Goal: Navigation & Orientation: Find specific page/section

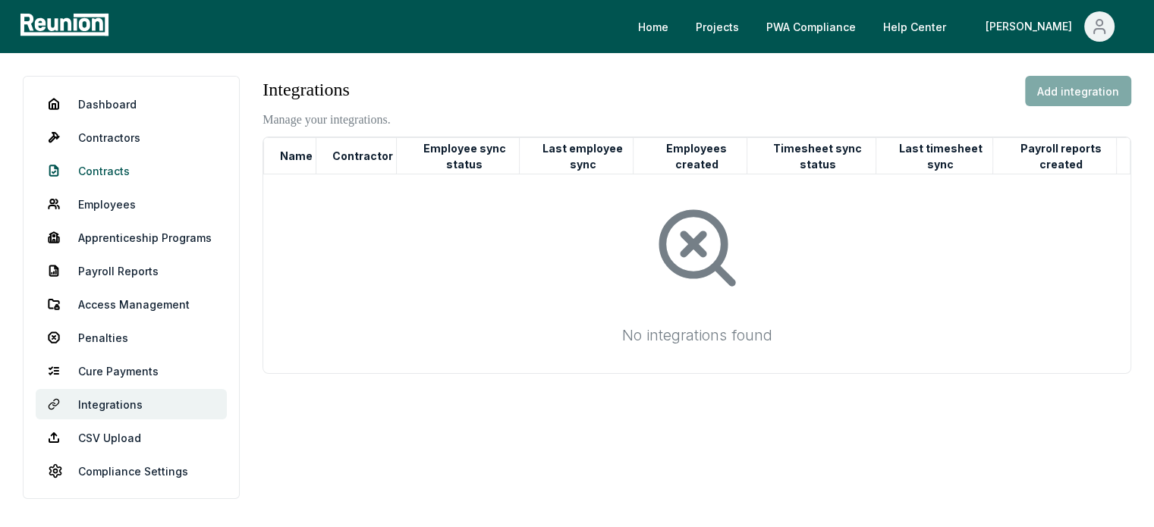
click at [112, 173] on link "Contracts" at bounding box center [131, 171] width 191 height 30
click at [124, 130] on link "Contractors" at bounding box center [131, 137] width 191 height 30
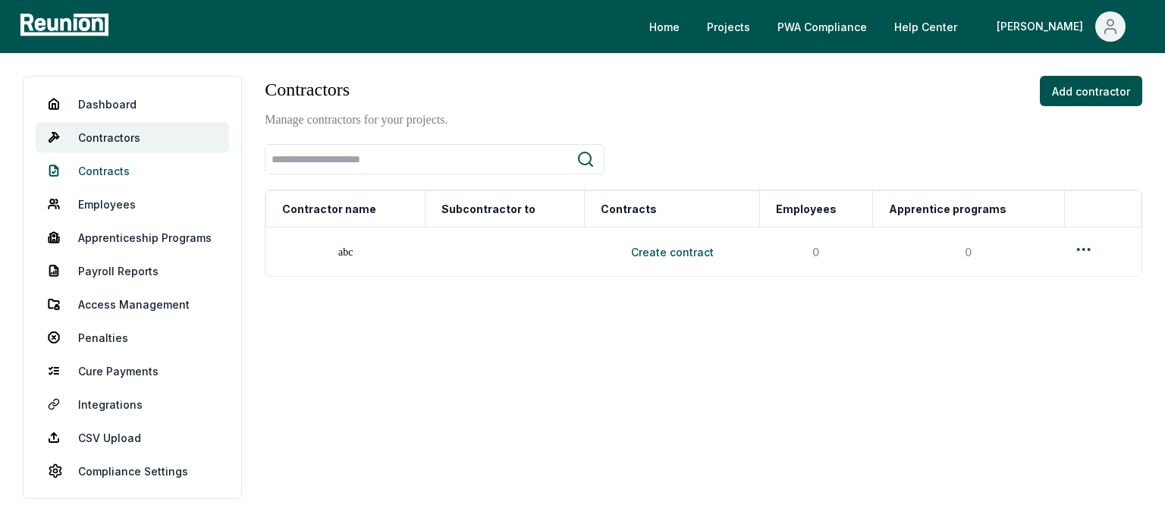
click at [140, 169] on link "Contracts" at bounding box center [132, 171] width 193 height 30
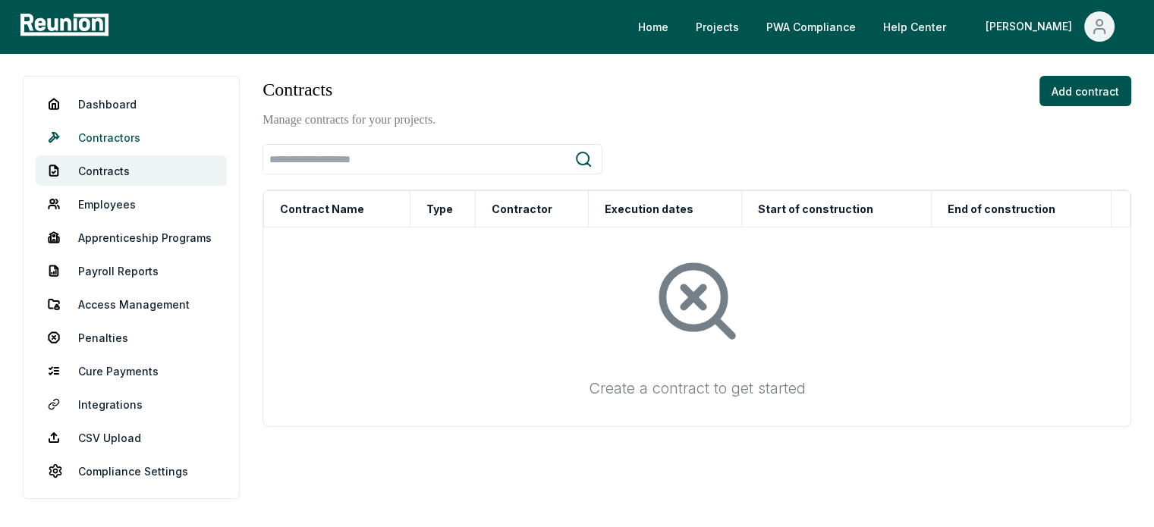
click at [127, 137] on link "Contractors" at bounding box center [131, 137] width 191 height 30
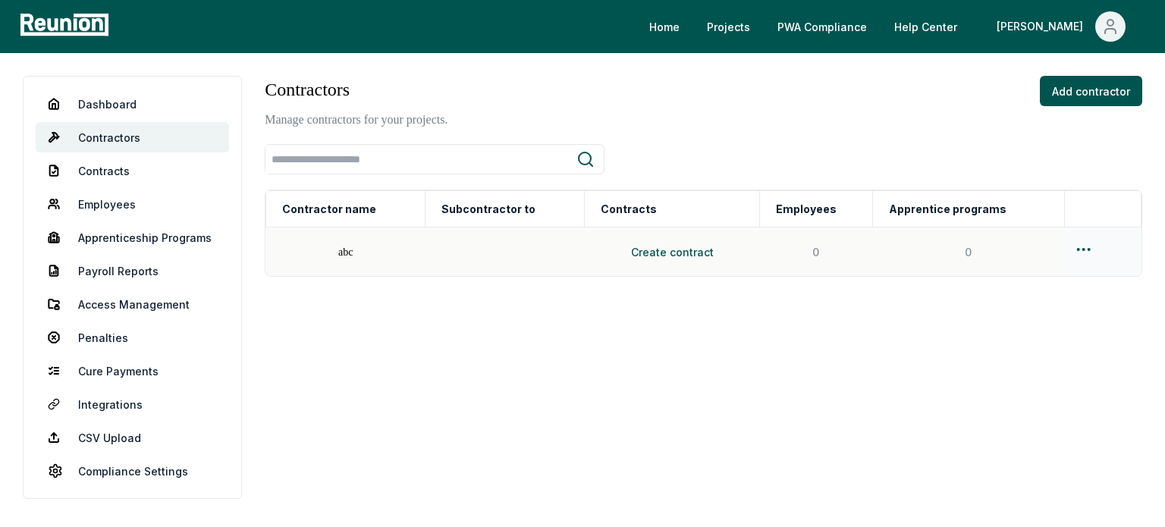
click at [1083, 250] on html "Please visit us on your desktop We're working on making our marketplace mobile-…" at bounding box center [582, 263] width 1165 height 527
click at [1050, 326] on div "Delete" at bounding box center [1080, 334] width 144 height 25
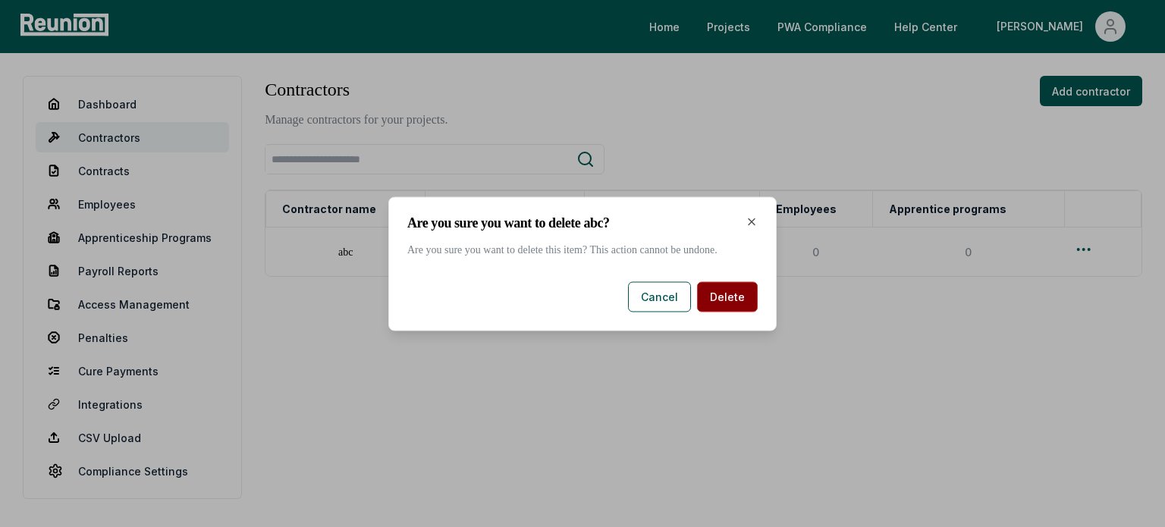
click at [713, 300] on button "Delete" at bounding box center [727, 296] width 61 height 30
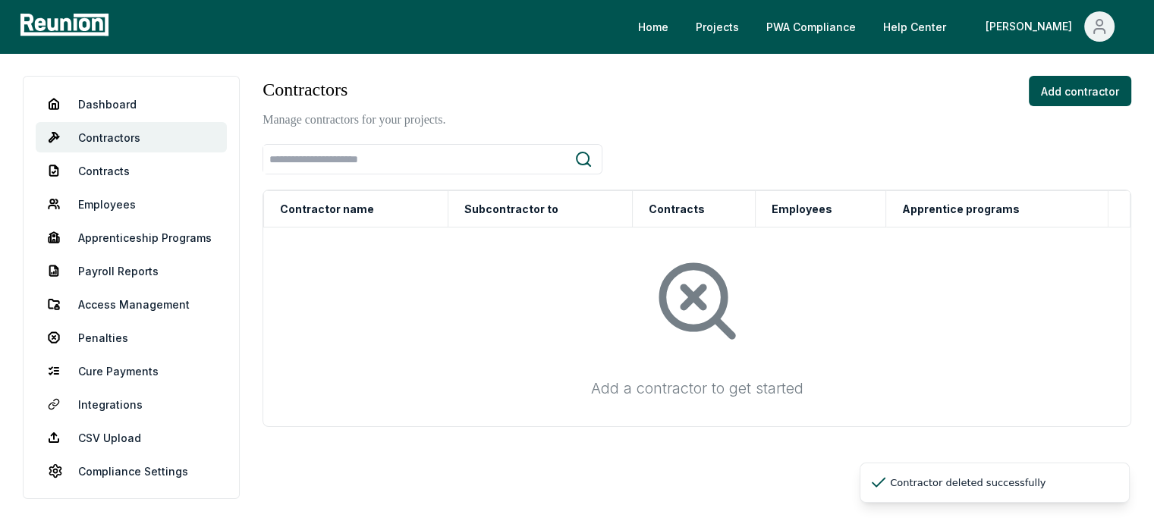
scroll to position [55, 0]
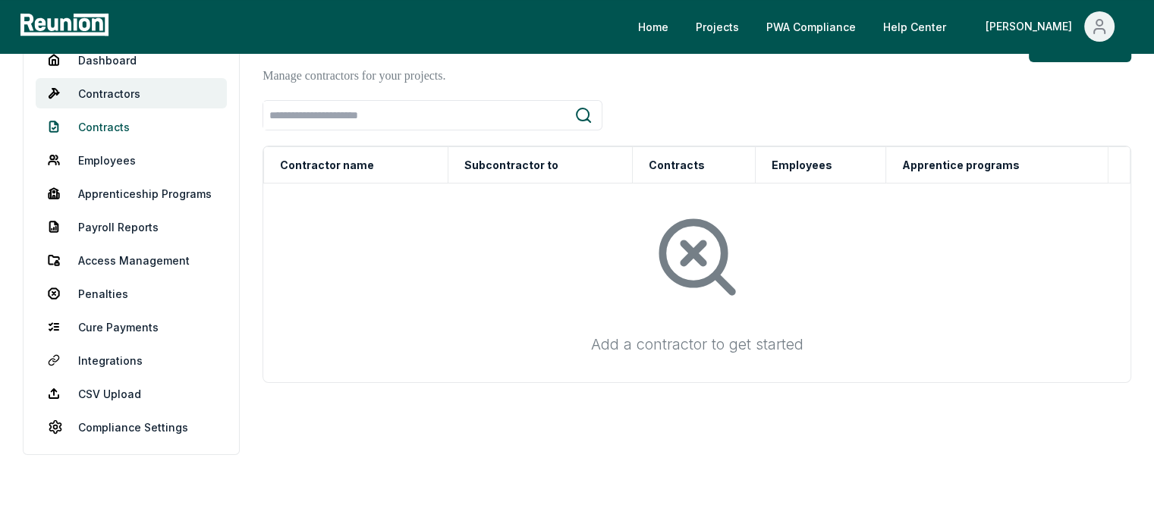
click at [156, 112] on link "Contracts" at bounding box center [131, 127] width 191 height 30
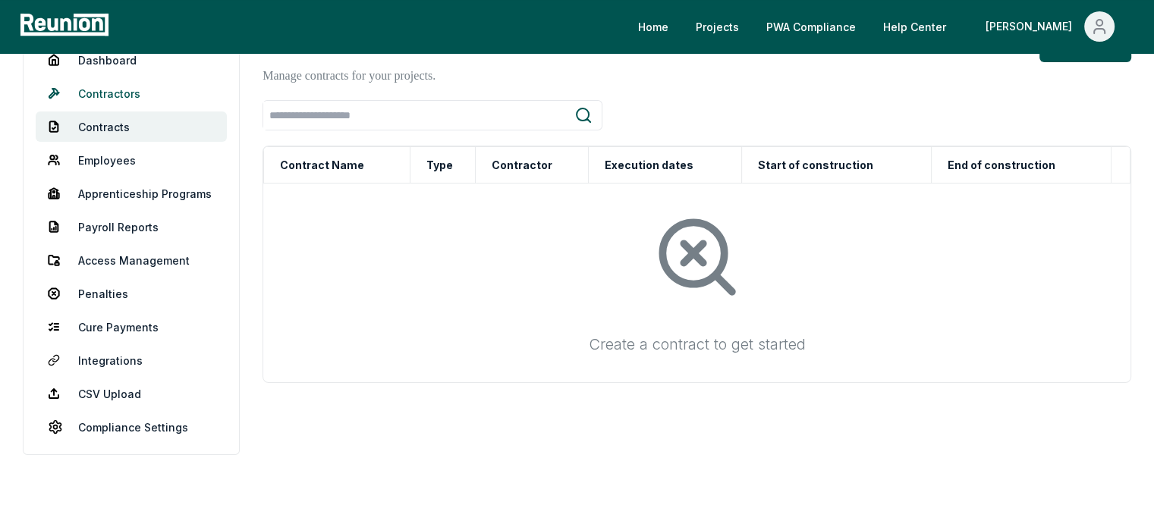
click at [152, 79] on link "Contractors" at bounding box center [131, 93] width 191 height 30
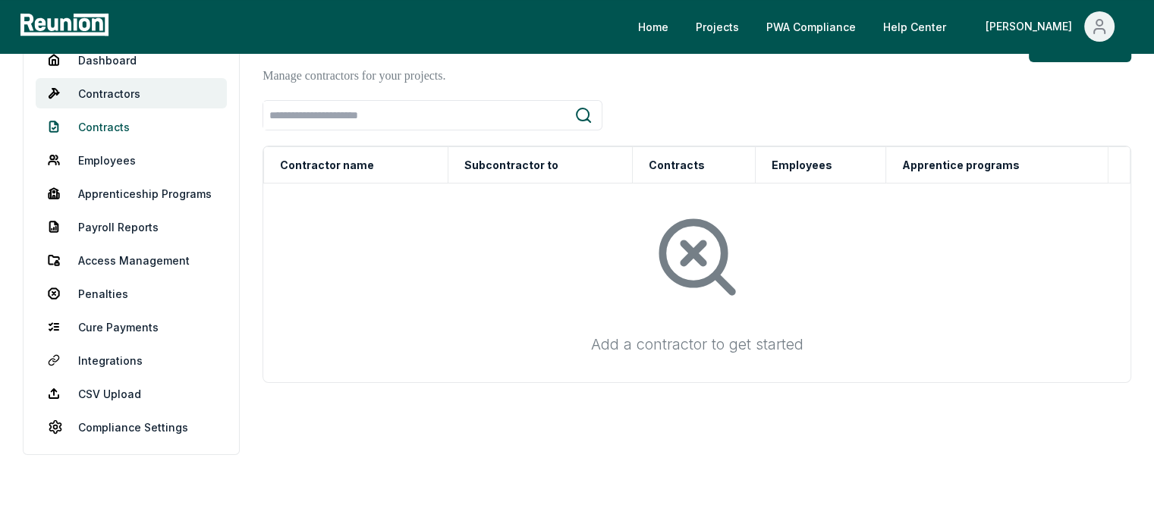
click at [118, 112] on link "Contracts" at bounding box center [131, 127] width 191 height 30
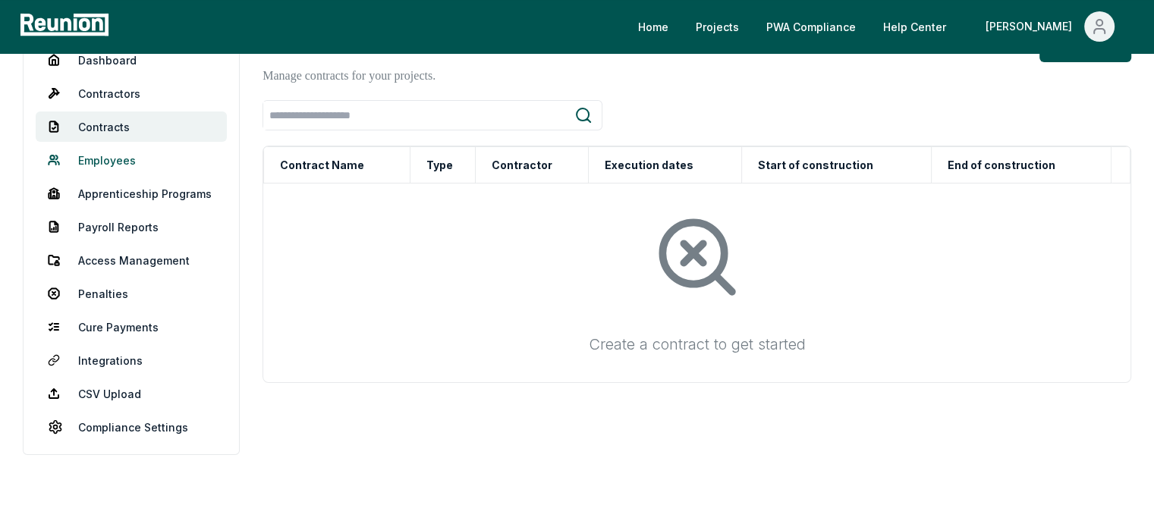
click at [121, 145] on link "Employees" at bounding box center [131, 160] width 191 height 30
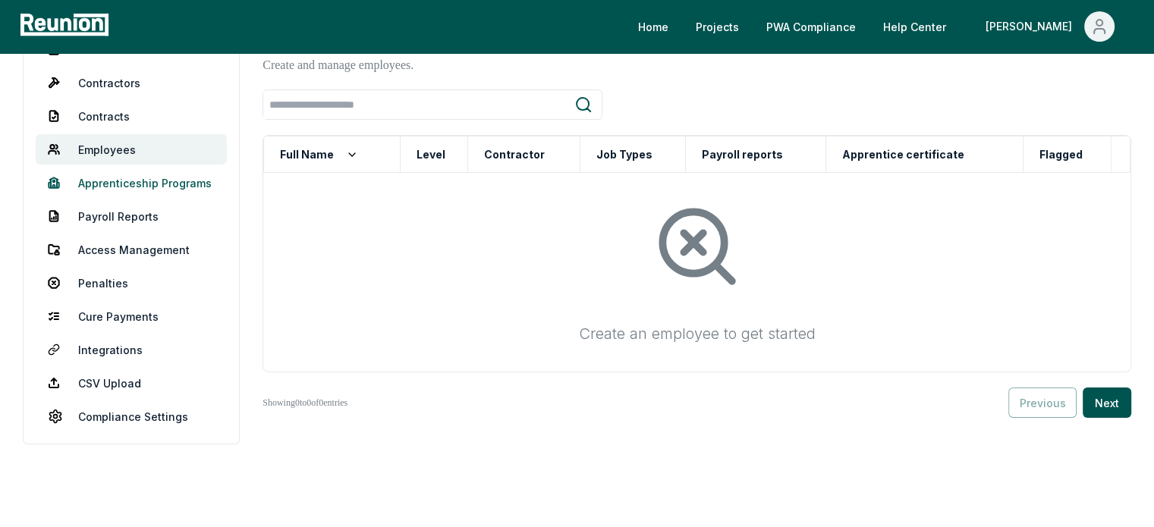
click at [120, 170] on link "Apprenticeship Programs" at bounding box center [131, 183] width 191 height 30
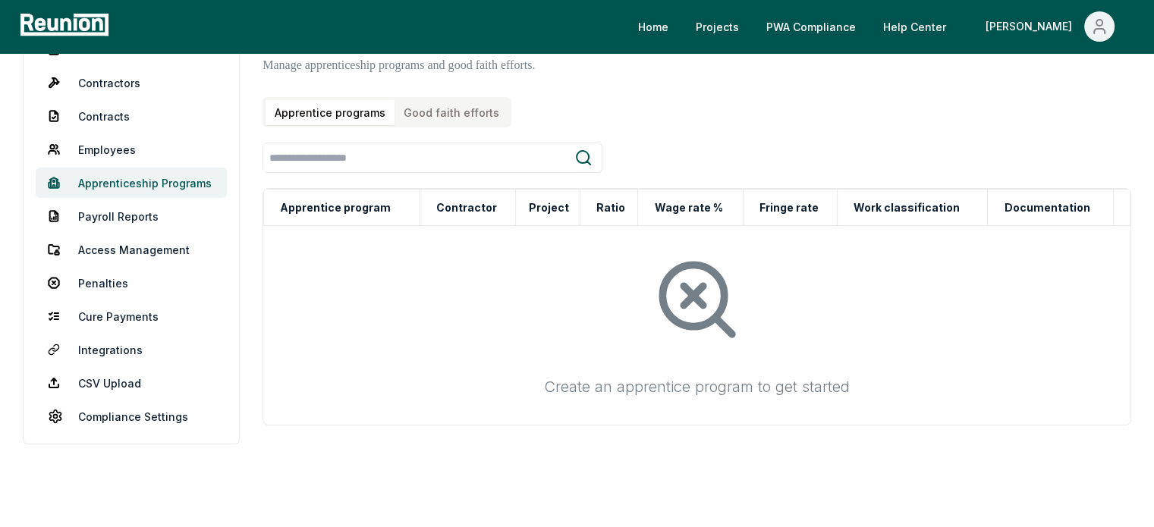
click at [122, 187] on link "Apprenticeship Programs" at bounding box center [131, 183] width 191 height 30
click at [123, 213] on link "Payroll Reports" at bounding box center [131, 216] width 191 height 30
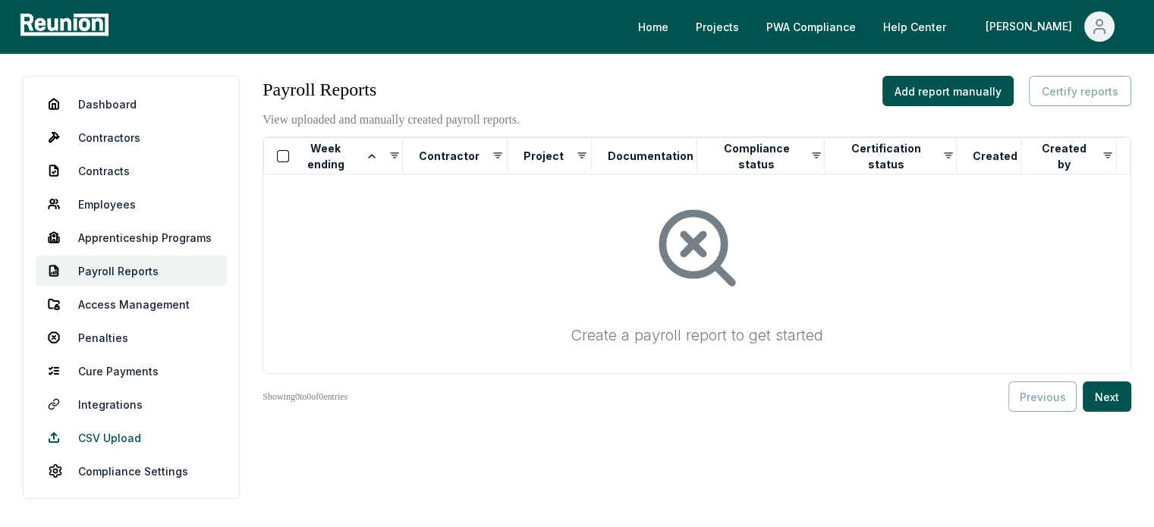
click at [127, 436] on link "CSV Upload" at bounding box center [131, 438] width 191 height 30
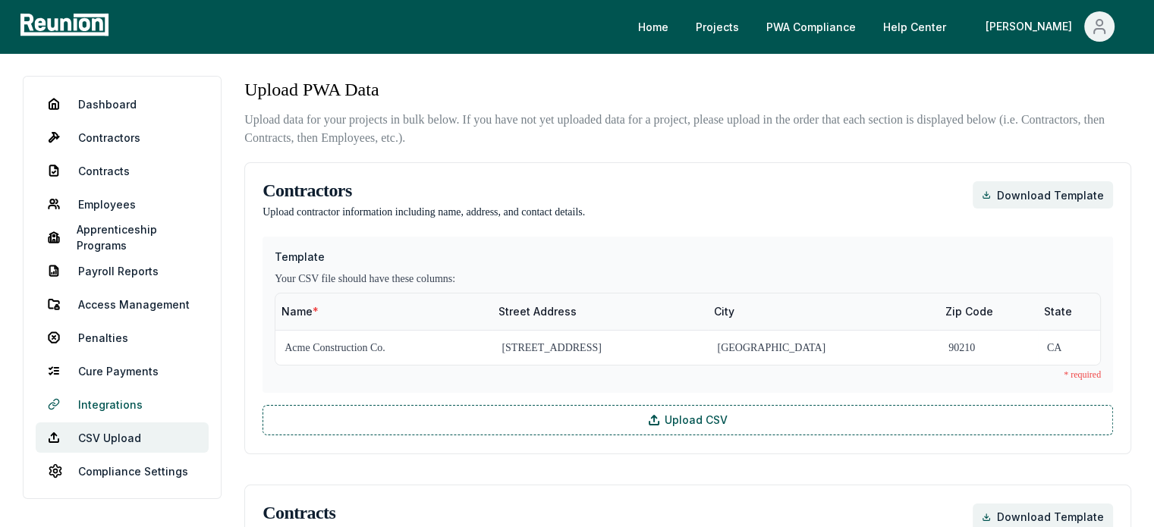
click at [125, 400] on link "Integrations" at bounding box center [122, 404] width 173 height 30
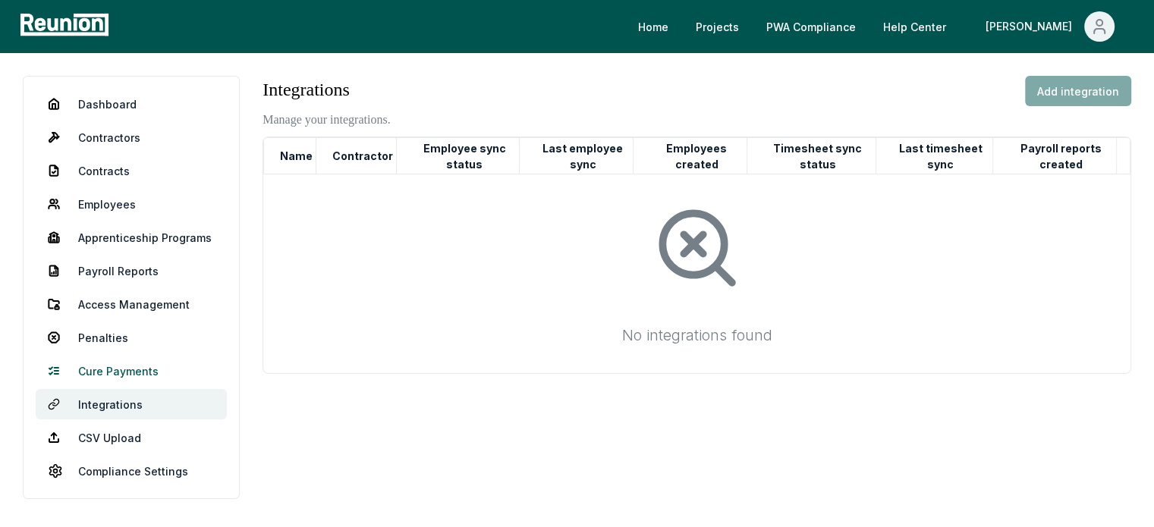
click at [92, 376] on link "Cure Payments" at bounding box center [131, 371] width 191 height 30
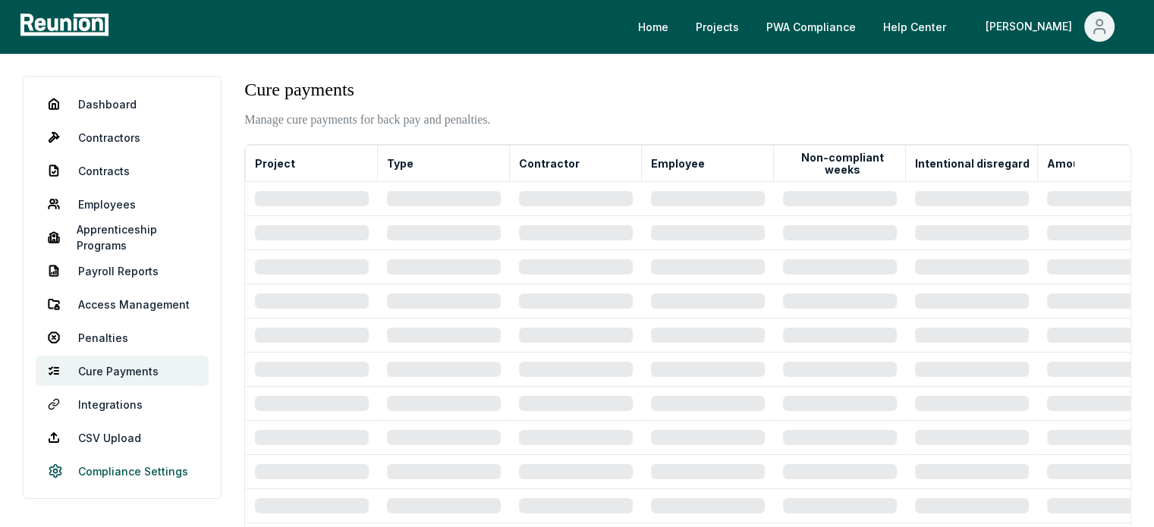
click at [130, 470] on link "Compliance Settings" at bounding box center [122, 471] width 173 height 30
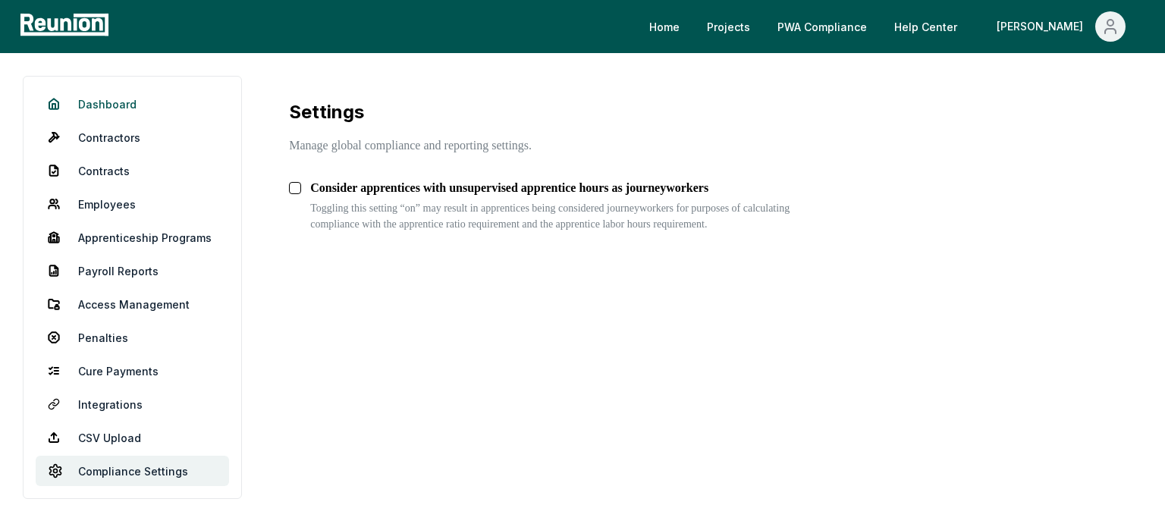
click at [123, 108] on link "Dashboard" at bounding box center [132, 104] width 193 height 30
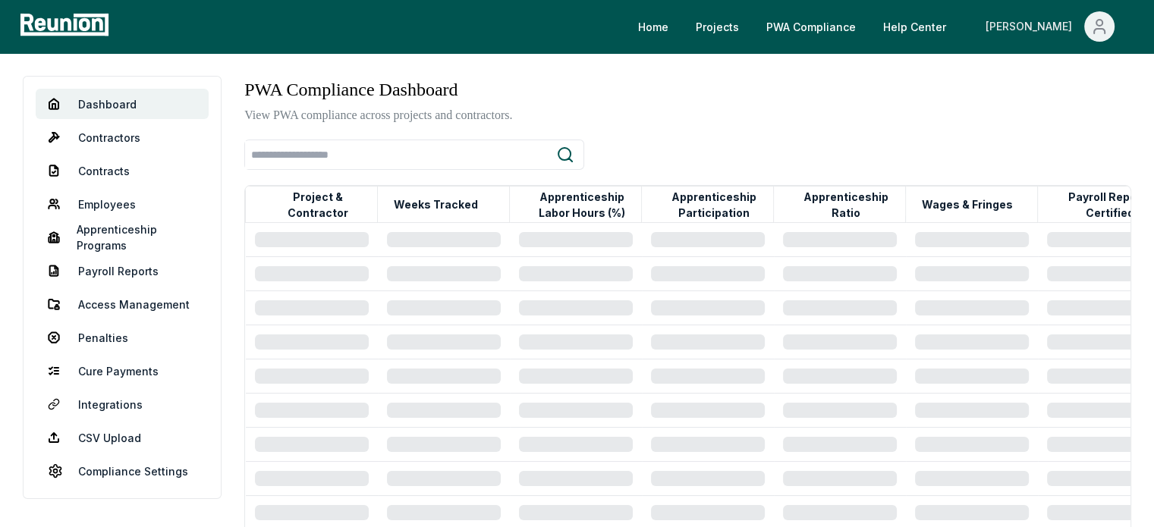
click at [1100, 24] on icon "Main" at bounding box center [1099, 26] width 18 height 18
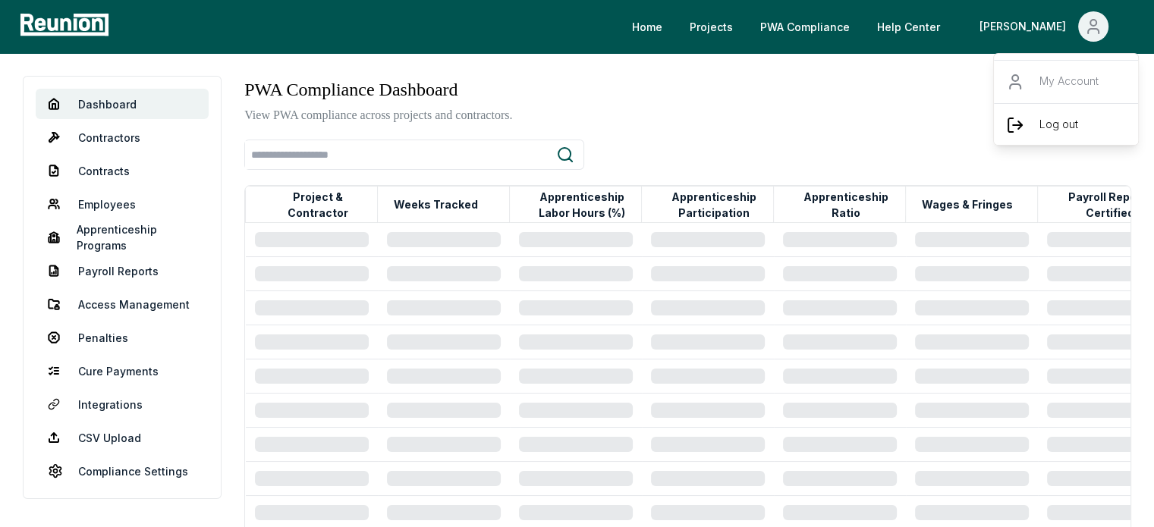
click at [1032, 130] on div "Log out" at bounding box center [1067, 124] width 146 height 43
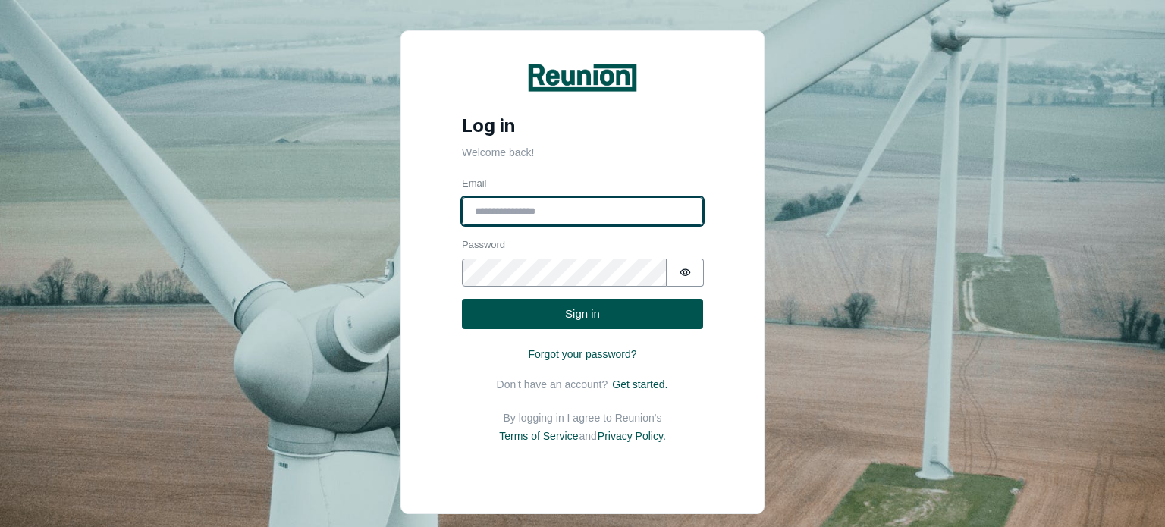
type input "**********"
